Goal: Browse casually: Explore the website without a specific task or goal

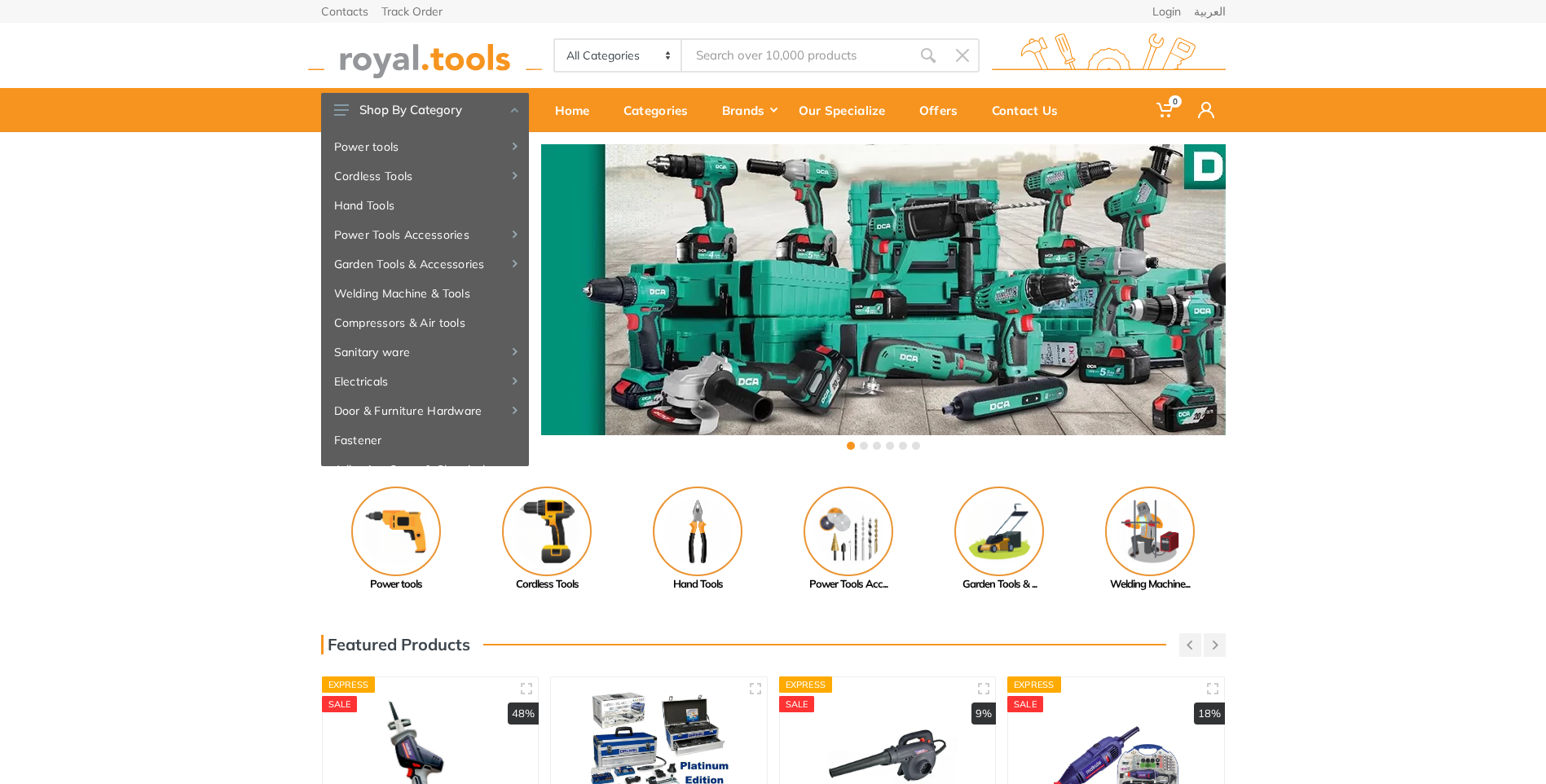
click at [198, 239] on div "‹ ›" at bounding box center [773, 299] width 1546 height 334
click at [201, 305] on div "‹ ›" at bounding box center [773, 299] width 1546 height 334
click at [1391, 171] on div "‹ ›" at bounding box center [773, 299] width 1546 height 334
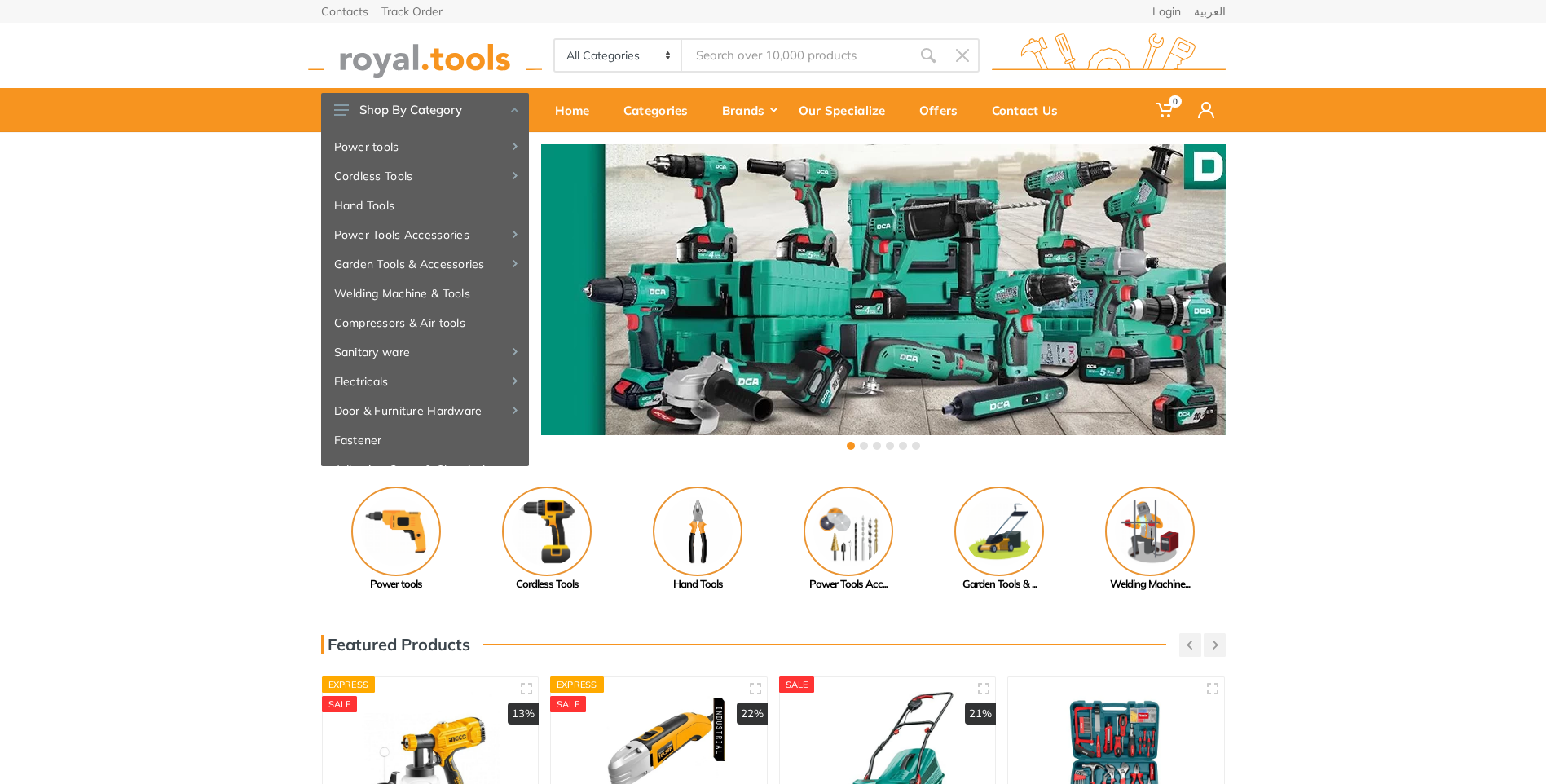
click at [176, 290] on div "‹ ›" at bounding box center [773, 299] width 1546 height 334
click at [97, 336] on div "‹ ›" at bounding box center [773, 299] width 1546 height 334
